Goal: Task Accomplishment & Management: Use online tool/utility

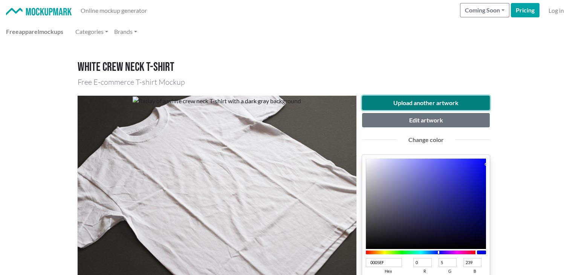
click at [386, 100] on button "Upload another artwork" at bounding box center [426, 103] width 128 height 14
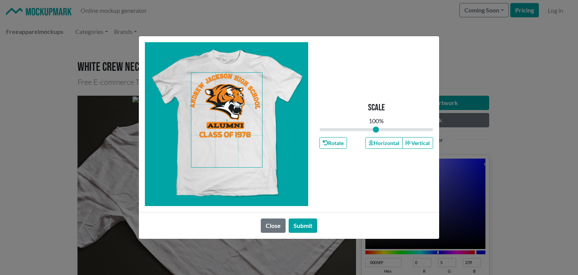
click at [223, 148] on span at bounding box center [227, 120] width 71 height 95
click at [389, 146] on button "Horizontal" at bounding box center [384, 143] width 37 height 12
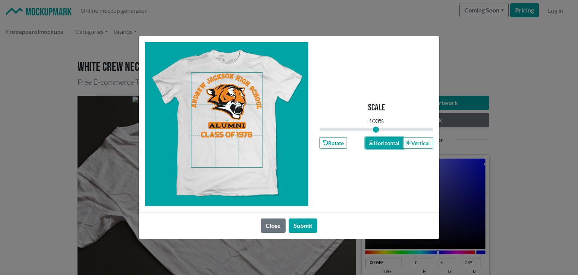
click at [389, 146] on button "Horizontal" at bounding box center [384, 143] width 37 height 12
click at [304, 225] on button "Submit" at bounding box center [303, 225] width 29 height 14
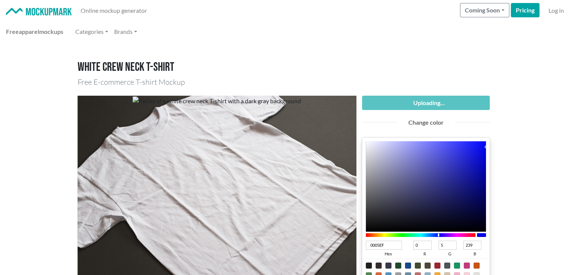
scroll to position [125, 0]
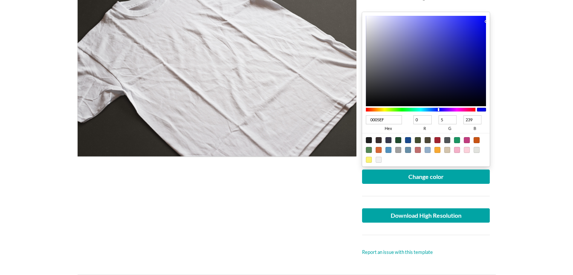
type input "232428"
type input "35"
type input "36"
type input "40"
type input "232427"
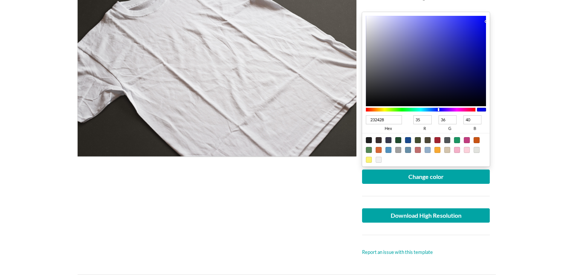
type input "39"
type input "151516"
type input "21"
type input "22"
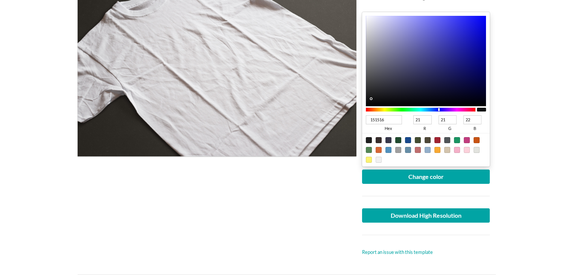
type input "030303"
type input "3"
type input "000000"
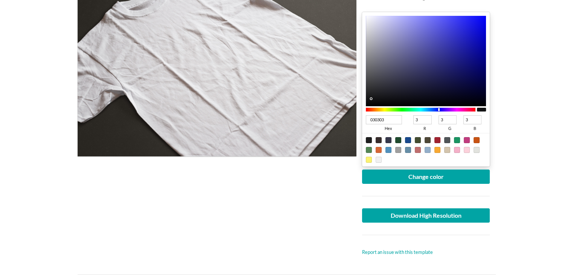
type input "0"
drag, startPoint x: 380, startPoint y: 92, endPoint x: 355, endPoint y: 113, distance: 32.0
click at [356, 113] on div "Uploading... Change color 000000 hex 0 r 0 g 0 b 100 a Change color Download Hi…" at bounding box center [425, 113] width 139 height 286
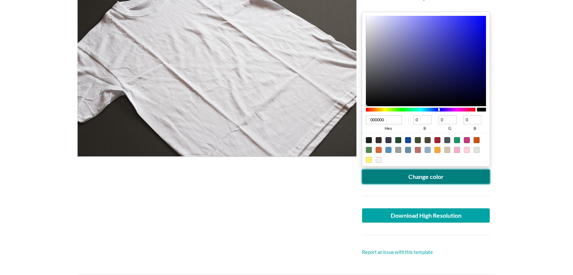
click at [368, 177] on button "Change color" at bounding box center [426, 176] width 128 height 14
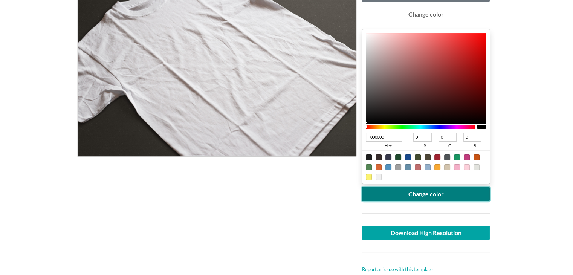
click at [404, 196] on button "Change color" at bounding box center [426, 194] width 128 height 14
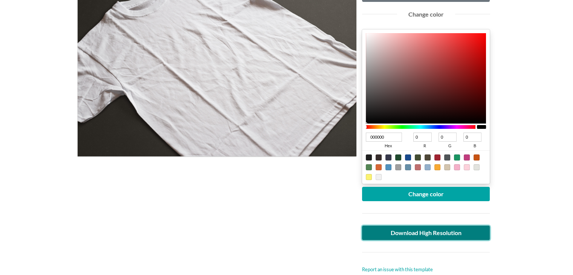
click at [390, 233] on link "Download High Resolution" at bounding box center [426, 233] width 128 height 14
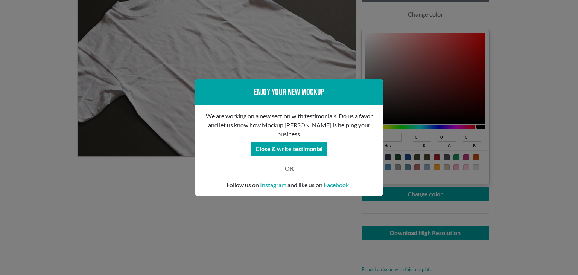
click at [26, 232] on div "Enjoy your new mockup We are working on a new section with testimonials. Do us …" at bounding box center [289, 137] width 578 height 275
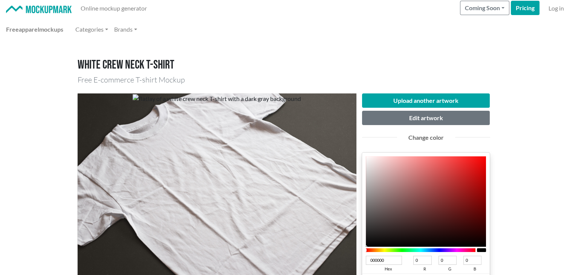
scroll to position [0, 0]
